Goal: Task Accomplishment & Management: Manage account settings

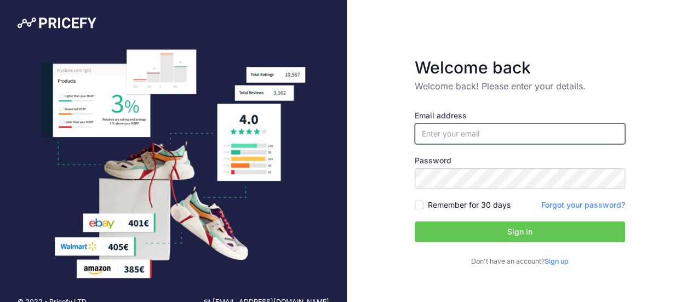
paste input "[PERSON_NAME][EMAIL_ADDRESS][DOMAIN_NAME]"
type input "[PERSON_NAME][EMAIL_ADDRESS][DOMAIN_NAME]"
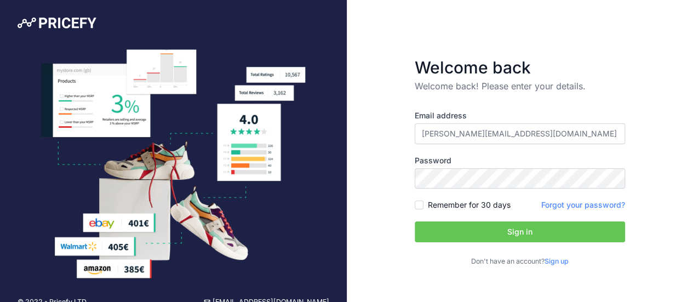
click at [484, 227] on button "Sign in" at bounding box center [520, 231] width 210 height 21
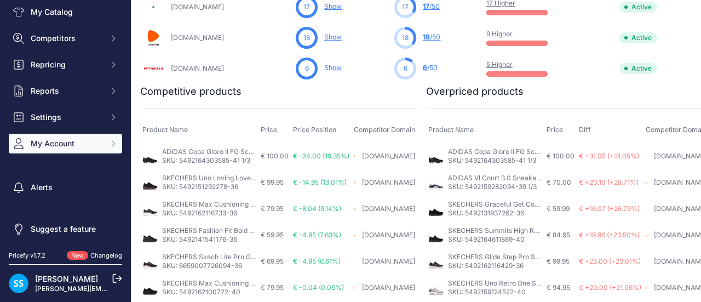
scroll to position [65, 0]
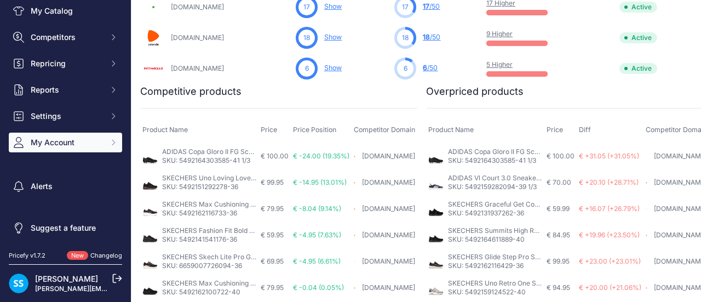
click at [84, 135] on button "My Account" at bounding box center [65, 143] width 113 height 20
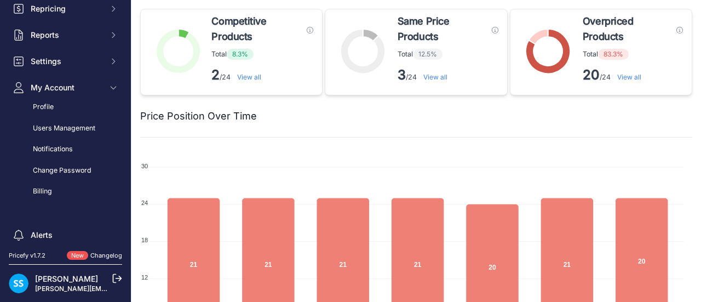
scroll to position [0, 0]
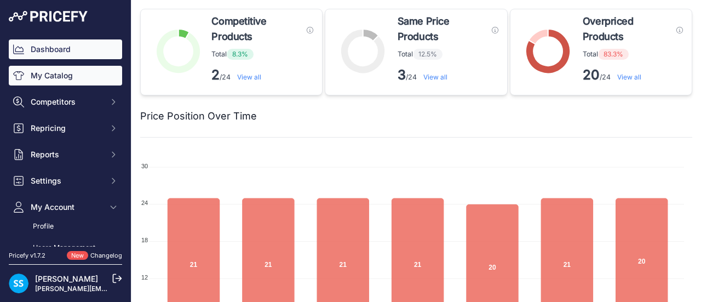
click at [72, 78] on link "My Catalog" at bounding box center [65, 76] width 113 height 20
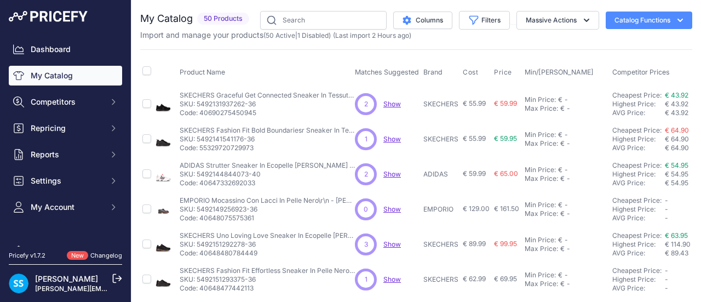
click at [644, 26] on button "Catalog Functions" at bounding box center [649, 21] width 87 height 18
click at [537, 22] on button "Massive Actions" at bounding box center [558, 20] width 83 height 19
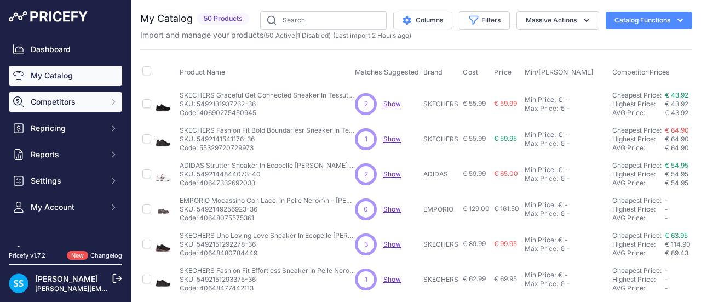
click at [79, 107] on span "Competitors" at bounding box center [67, 101] width 72 height 11
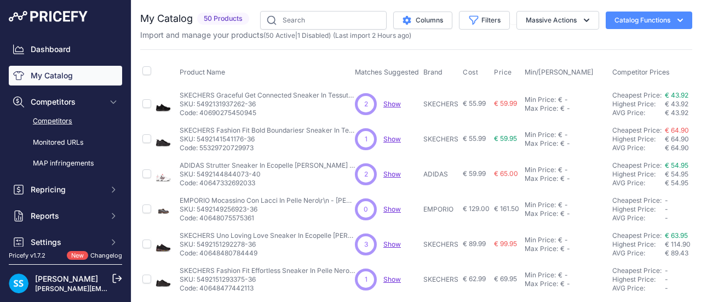
click at [68, 125] on link "Competitors" at bounding box center [65, 121] width 113 height 19
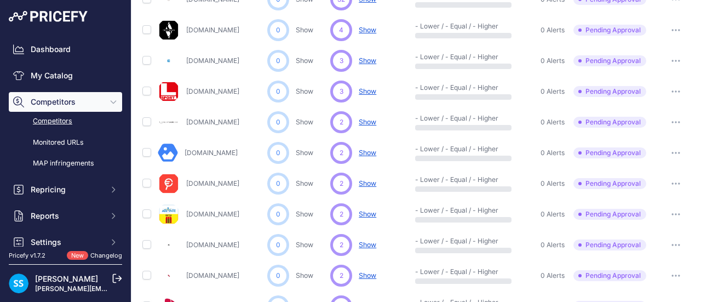
scroll to position [274, 0]
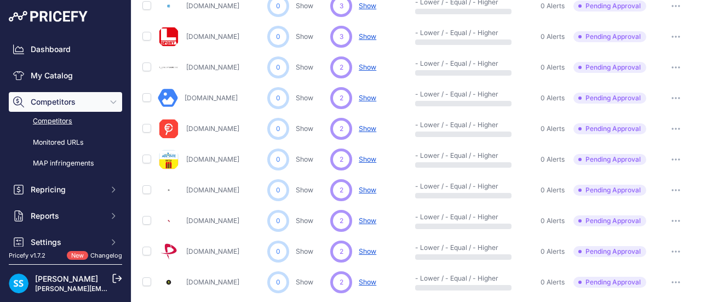
click at [670, 254] on button "button" at bounding box center [676, 251] width 22 height 15
click at [662, 286] on button "Approve Competitor" at bounding box center [646, 292] width 90 height 18
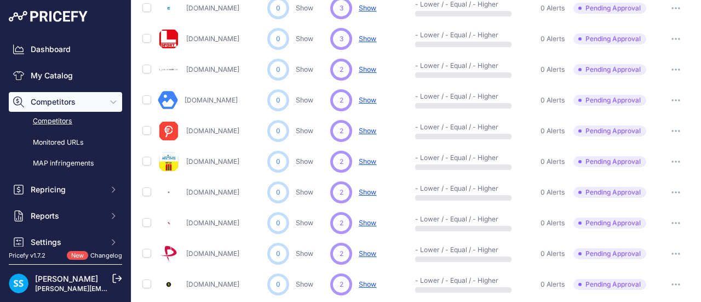
click at [673, 253] on icon "button" at bounding box center [673, 253] width 1 height 1
click at [145, 251] on input "checkbox" at bounding box center [146, 253] width 9 height 9
checkbox input "true"
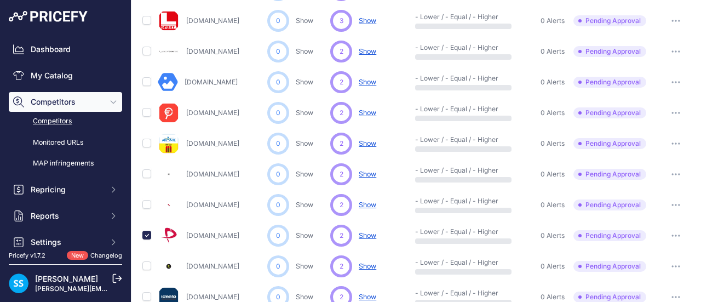
click at [667, 236] on button "button" at bounding box center [676, 235] width 22 height 15
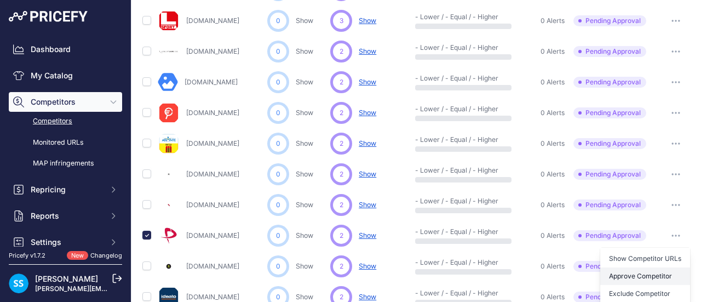
click at [641, 276] on button "Approve Competitor" at bounding box center [646, 276] width 90 height 18
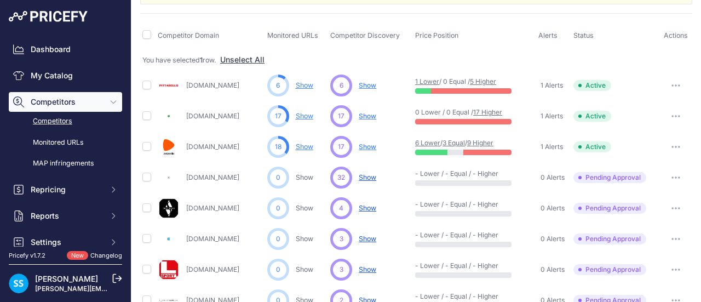
scroll to position [0, 0]
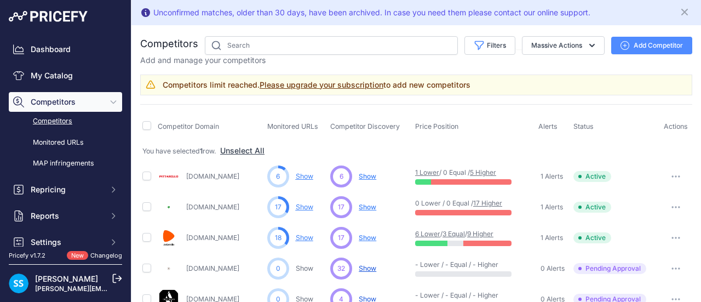
click at [312, 82] on link "Please upgrade your subscription" at bounding box center [322, 84] width 124 height 9
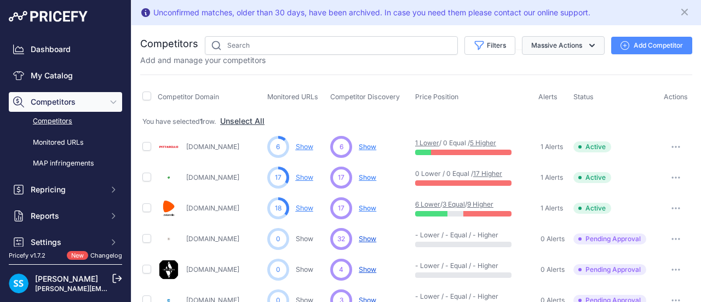
click at [534, 37] on button "Massive Actions" at bounding box center [563, 45] width 83 height 19
click at [466, 59] on div "Add and manage your competitors" at bounding box center [416, 60] width 552 height 11
click at [476, 51] on button "Filters" at bounding box center [490, 45] width 51 height 19
click at [499, 51] on button "Filters" at bounding box center [490, 45] width 51 height 19
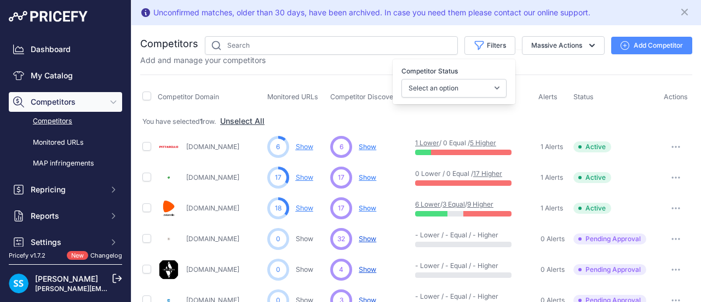
click at [517, 63] on div "Add and manage your competitors" at bounding box center [416, 60] width 552 height 11
click at [541, 51] on button "Massive Actions" at bounding box center [563, 45] width 83 height 19
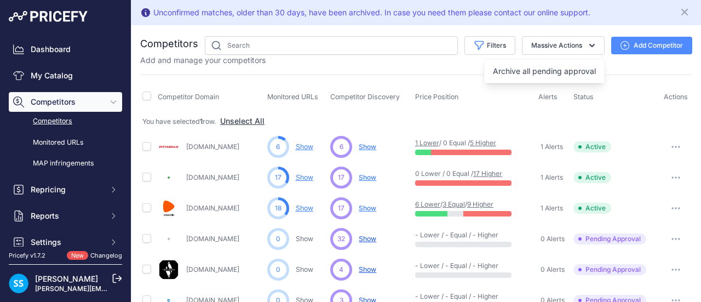
click at [618, 64] on div "Add and manage your competitors" at bounding box center [416, 60] width 552 height 11
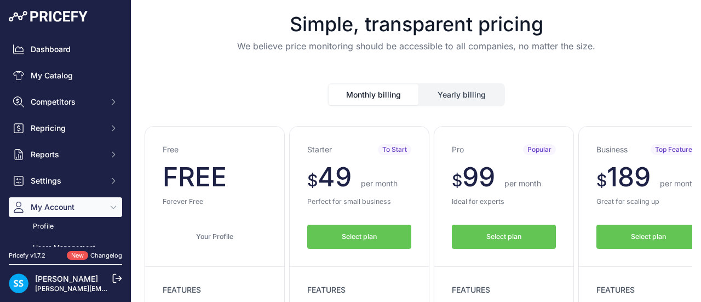
click at [196, 9] on div "Simple, transparent pricing We believe price monitoring should be accessible to…" at bounding box center [416, 33] width 552 height 66
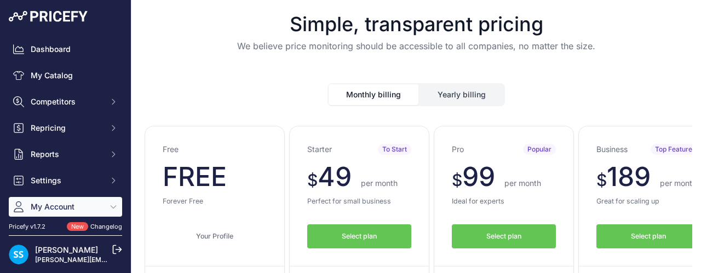
click at [218, 28] on h1 "Simple, transparent pricing" at bounding box center [416, 24] width 552 height 22
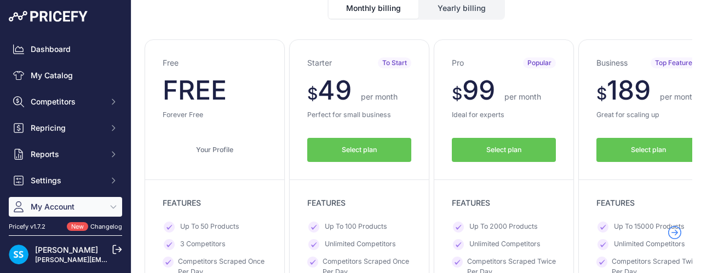
scroll to position [110, 0]
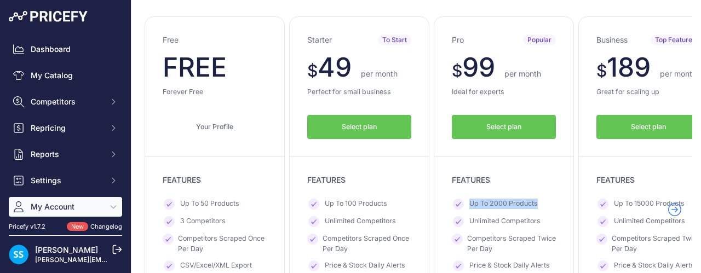
drag, startPoint x: 471, startPoint y: 201, endPoint x: 541, endPoint y: 202, distance: 69.6
click at [541, 202] on li "Up To 2000 Products" at bounding box center [504, 204] width 104 height 11
drag, startPoint x: 340, startPoint y: 203, endPoint x: 353, endPoint y: 203, distance: 13.7
click at [353, 203] on span "Up To 100 Products" at bounding box center [356, 204] width 62 height 11
drag, startPoint x: 357, startPoint y: 204, endPoint x: 346, endPoint y: 199, distance: 12.5
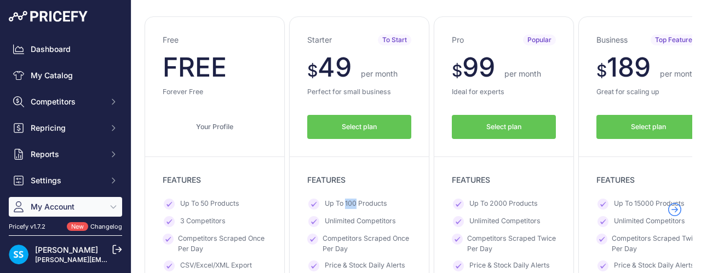
click at [346, 199] on span "Up To 100 Products" at bounding box center [356, 204] width 62 height 11
click at [353, 202] on span "Up To 100 Products" at bounding box center [356, 204] width 62 height 11
drag, startPoint x: 356, startPoint y: 201, endPoint x: 346, endPoint y: 199, distance: 10.6
click at [346, 199] on span "Up To 100 Products" at bounding box center [356, 204] width 62 height 11
click at [350, 199] on span "Up To 100 Products" at bounding box center [356, 204] width 62 height 11
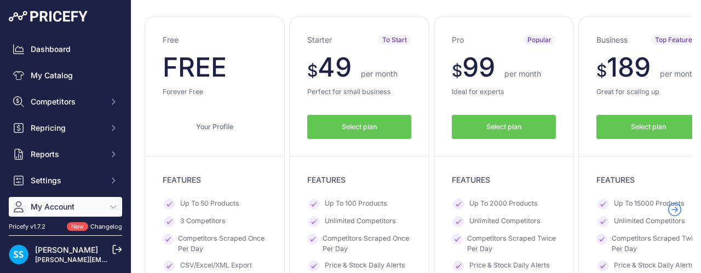
click at [490, 129] on span "Select plan" at bounding box center [504, 127] width 35 height 10
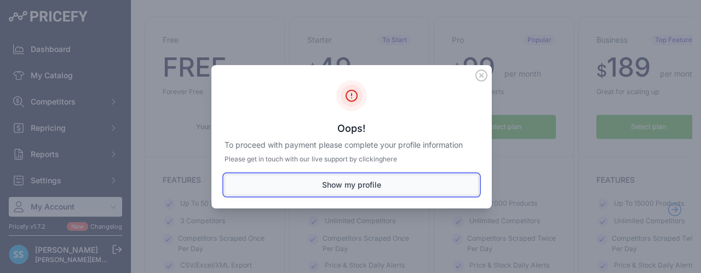
click at [342, 184] on button "Show my profile" at bounding box center [352, 185] width 254 height 21
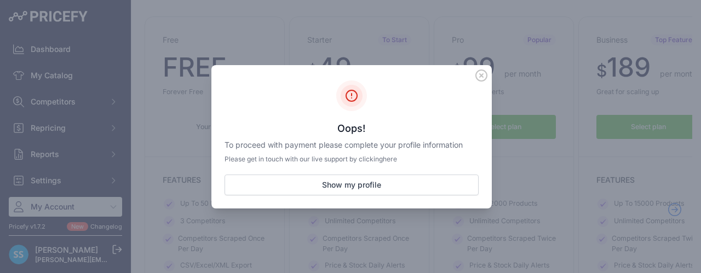
click at [475, 79] on div "Oops! To proceed with payment please complete your profile information Please g…" at bounding box center [351, 137] width 281 height 144
click at [484, 77] on icon at bounding box center [482, 76] width 12 height 12
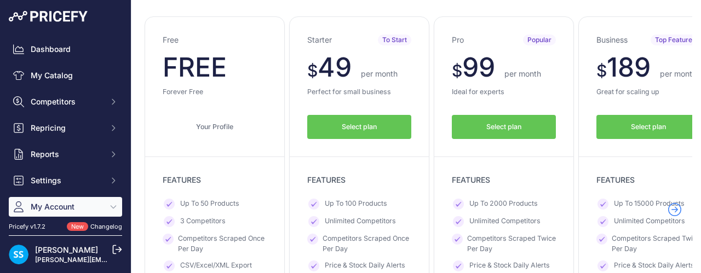
click at [483, 121] on button "Select plan" at bounding box center [504, 127] width 104 height 25
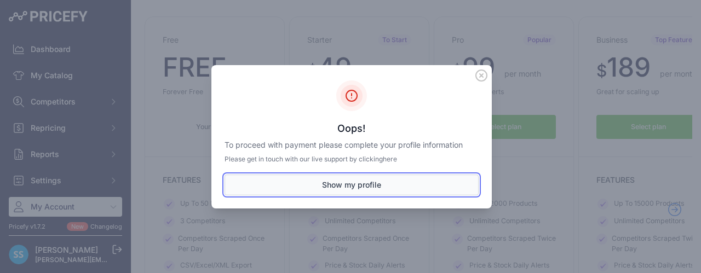
click at [376, 187] on button "Show my profile" at bounding box center [352, 185] width 254 height 21
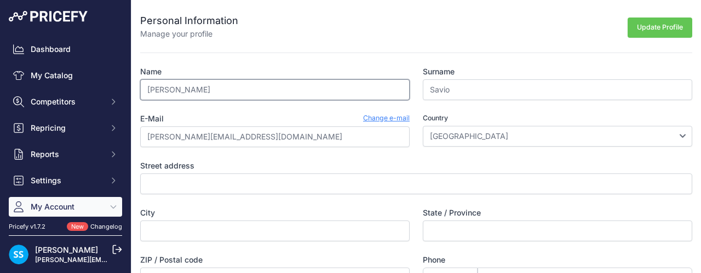
drag, startPoint x: 196, startPoint y: 90, endPoint x: 140, endPoint y: 72, distance: 59.4
click at [140, 72] on div "Personal Information Manage your profile Update Profile Name Stefano Surname Sa…" at bounding box center [417, 203] width 570 height 407
click at [249, 49] on form "Personal Information Manage your profile Update Profile Name Stefano Surname Sa…" at bounding box center [416, 168] width 552 height 336
drag, startPoint x: 202, startPoint y: 84, endPoint x: 140, endPoint y: 82, distance: 61.4
click at [140, 82] on input "Stefano" at bounding box center [275, 89] width 270 height 21
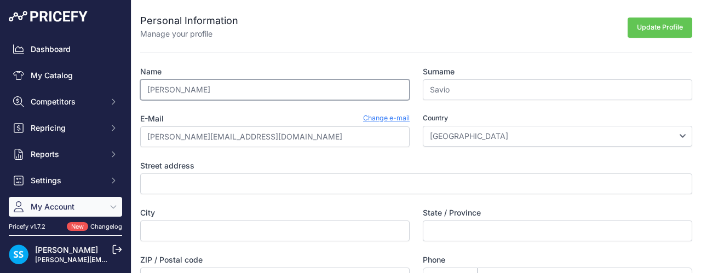
type input "Adriano"
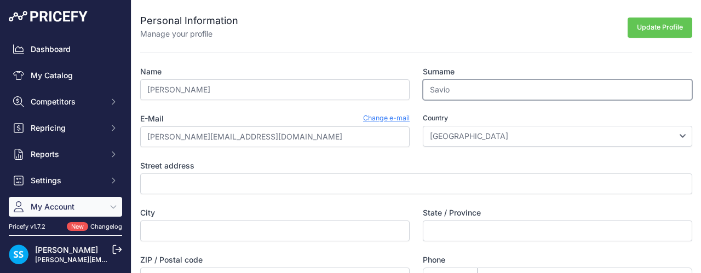
drag, startPoint x: 476, startPoint y: 88, endPoint x: 402, endPoint y: 89, distance: 73.4
click at [407, 89] on div "Name Adriano Surname Savio E-Mail Change e-mail adriano@boscainiscarpe.it Count…" at bounding box center [416, 201] width 552 height 270
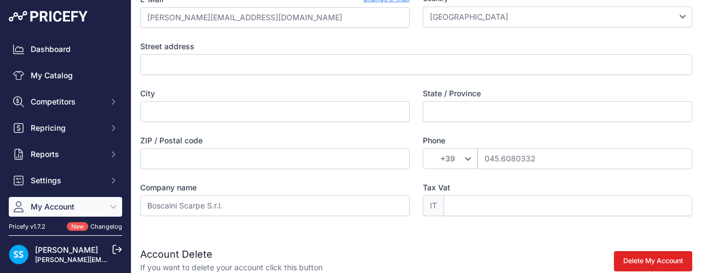
scroll to position [164, 0]
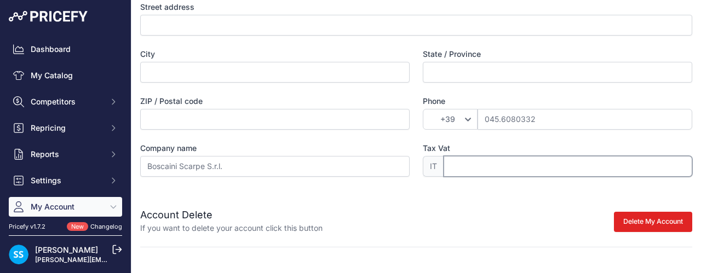
click at [482, 164] on input "Tax Vat" at bounding box center [568, 166] width 249 height 21
click at [479, 111] on input "045.6080332" at bounding box center [585, 119] width 215 height 21
click at [459, 169] on div "Personal Information Manage your profile Update Profile Name [PERSON_NAME] Surn…" at bounding box center [417, 44] width 570 height 407
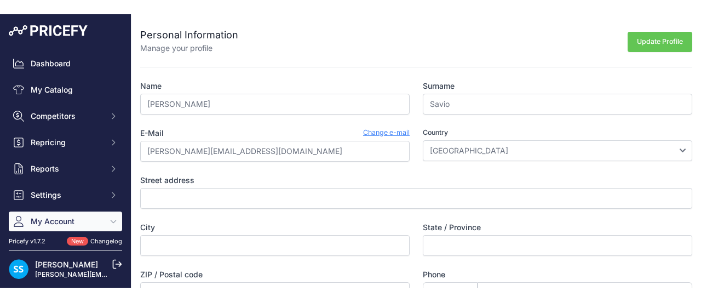
scroll to position [110, 0]
